Goal: Transaction & Acquisition: Download file/media

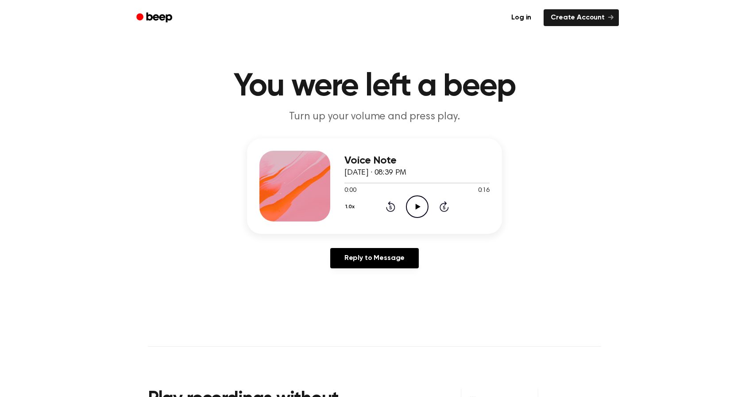
click at [406, 196] on icon "Play Audio" at bounding box center [417, 207] width 23 height 23
click at [320, 151] on div at bounding box center [294, 186] width 71 height 71
click at [406, 196] on icon "Play Audio" at bounding box center [417, 207] width 23 height 23
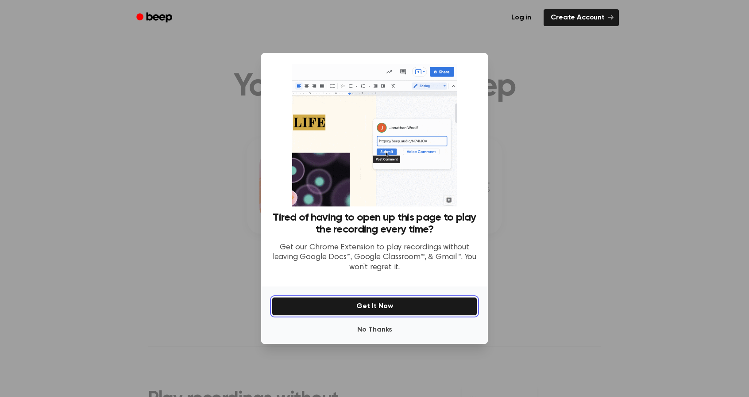
click at [389, 297] on button "Get It Now" at bounding box center [374, 306] width 205 height 19
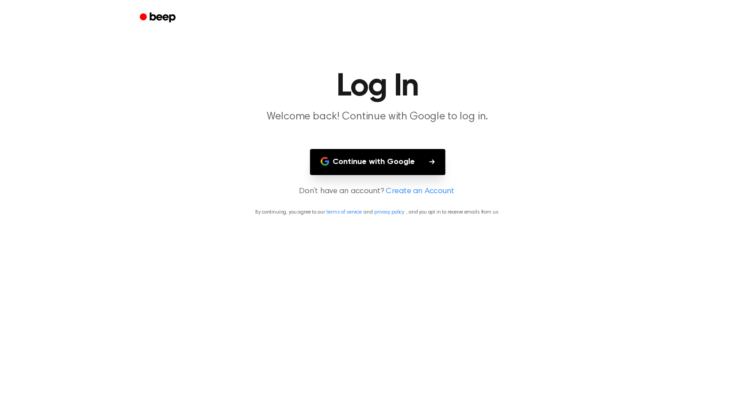
click at [374, 149] on button "Continue with Google" at bounding box center [377, 162] width 135 height 26
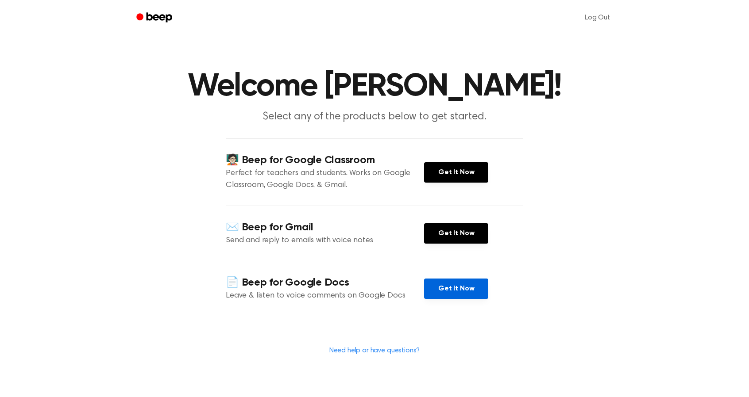
click at [427, 279] on link "Get It Now" at bounding box center [456, 289] width 64 height 20
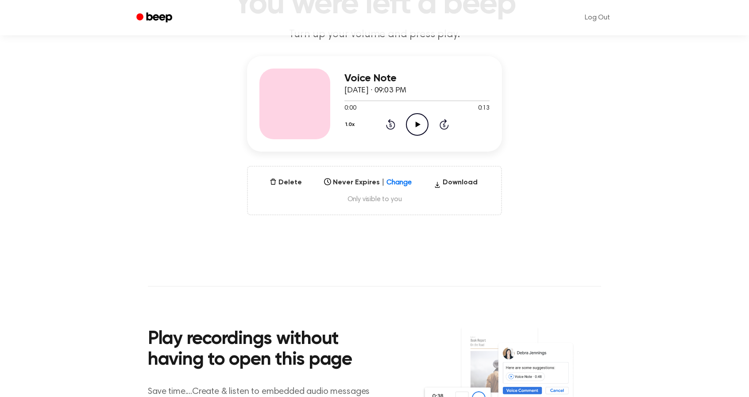
scroll to position [138, 0]
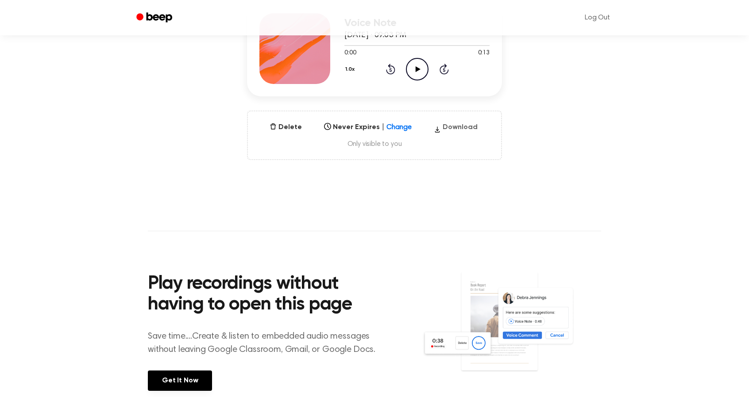
click at [430, 122] on button "Download" at bounding box center [455, 129] width 51 height 14
